Goal: Information Seeking & Learning: Stay updated

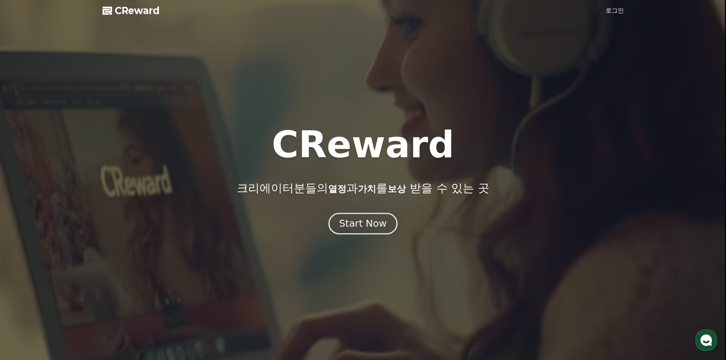
click at [380, 222] on div "Start Now" at bounding box center [362, 223] width 47 height 13
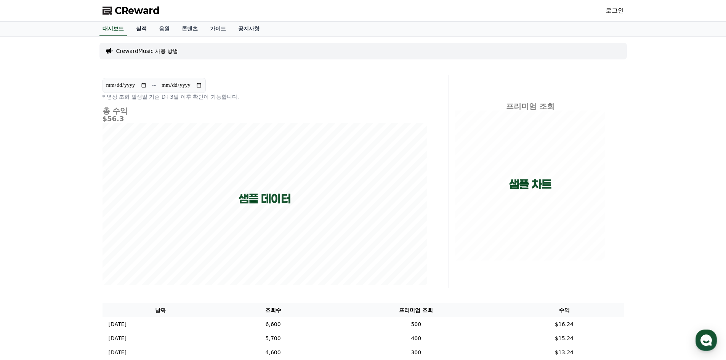
click at [141, 29] on link "실적" at bounding box center [141, 29] width 23 height 14
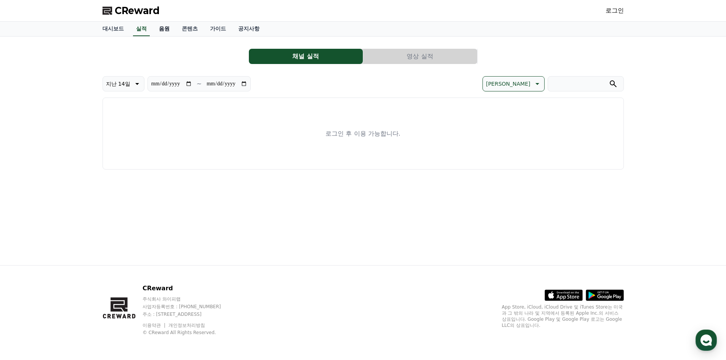
click at [165, 30] on link "음원" at bounding box center [164, 29] width 23 height 14
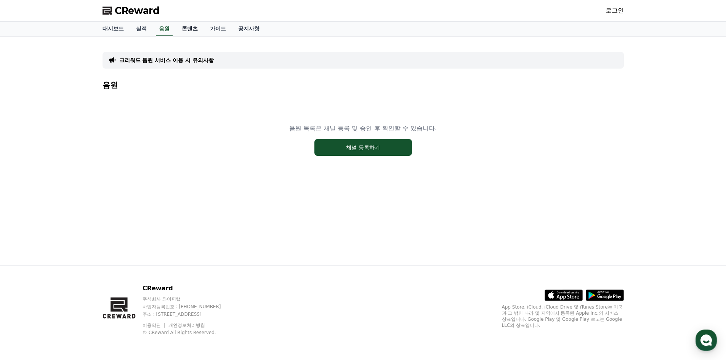
click at [187, 31] on link "콘텐츠" at bounding box center [190, 29] width 28 height 14
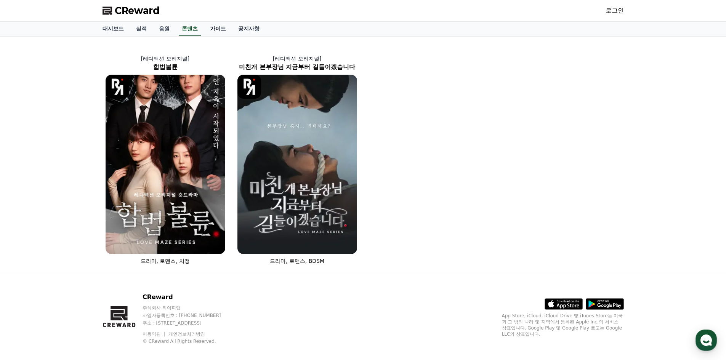
click at [226, 31] on link "가이드" at bounding box center [218, 29] width 28 height 14
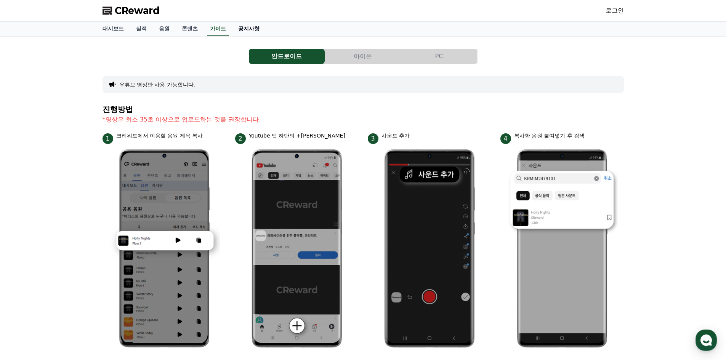
click at [234, 31] on link "공지사항" at bounding box center [249, 29] width 34 height 14
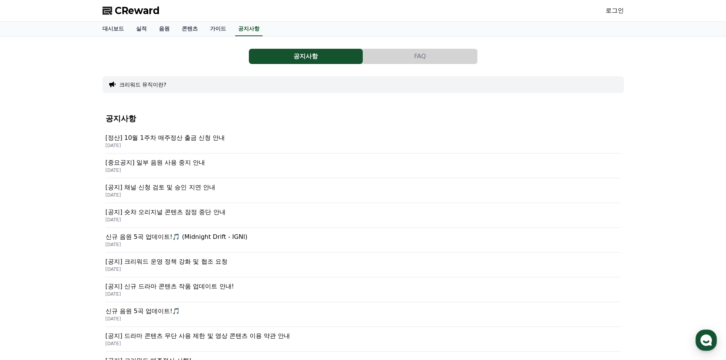
click at [426, 51] on button "FAQ" at bounding box center [420, 56] width 114 height 15
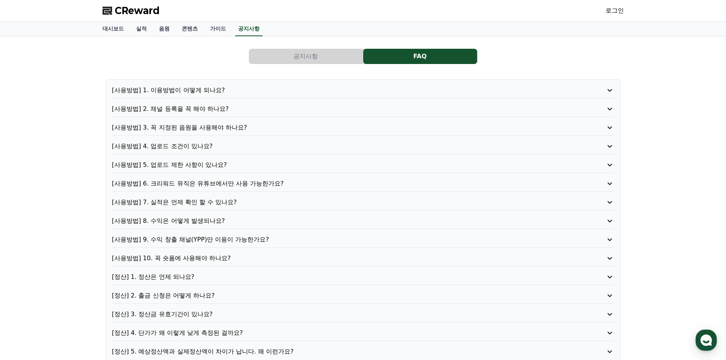
click at [320, 59] on button "공지사항" at bounding box center [306, 56] width 114 height 15
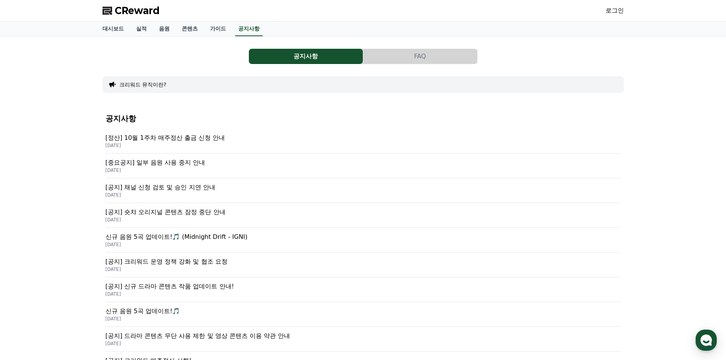
click at [189, 169] on p "[DATE]" at bounding box center [364, 170] width 516 height 6
click at [180, 186] on p "[공지] 채널 신청 검토 및 승인 지연 안내" at bounding box center [364, 187] width 516 height 9
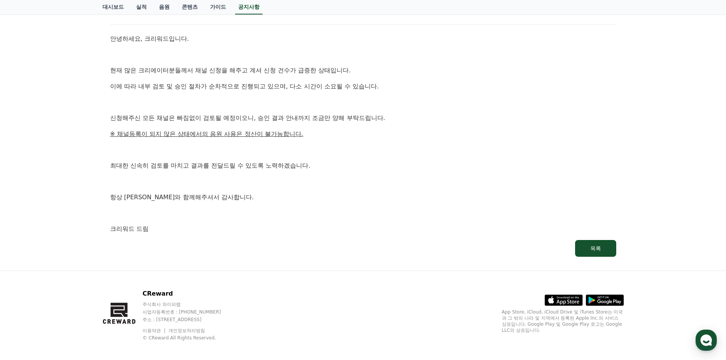
scroll to position [103, 0]
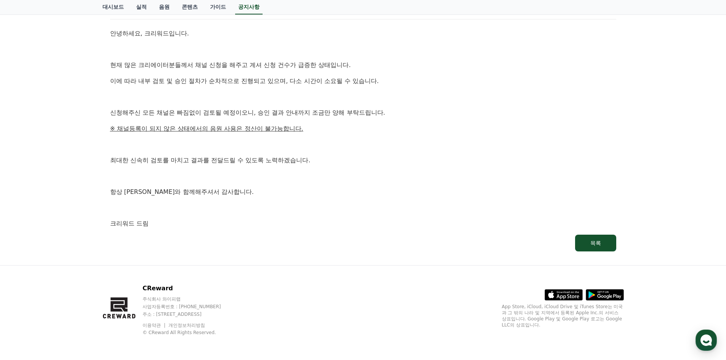
drag, startPoint x: 389, startPoint y: 210, endPoint x: 384, endPoint y: 207, distance: 5.2
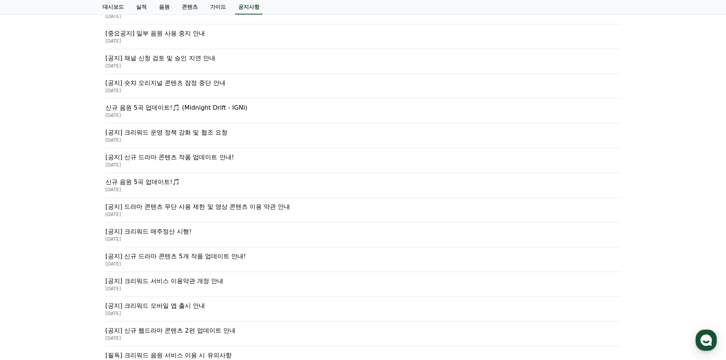
scroll to position [153, 0]
